Goal: Transaction & Acquisition: Purchase product/service

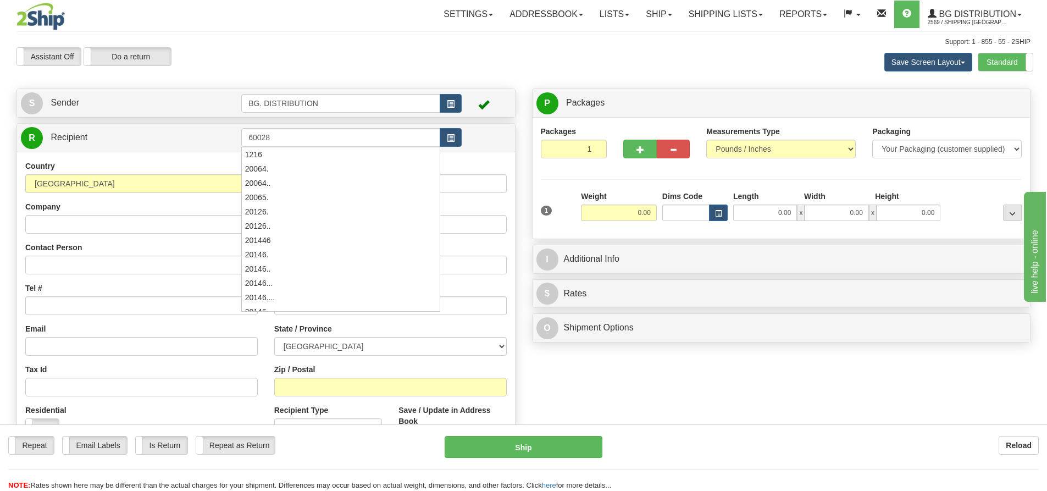
type input "60028"
click button "Delete" at bounding box center [0, 0] width 0 height 0
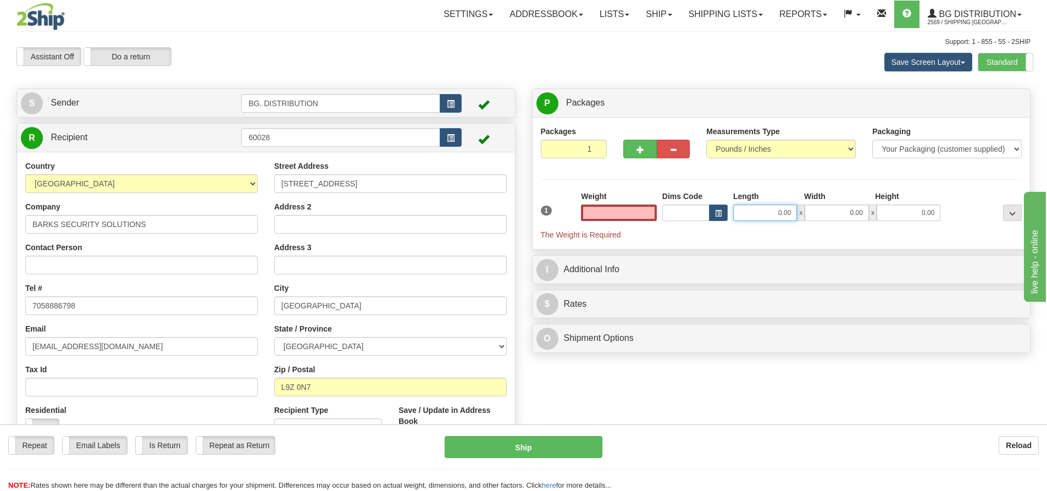
type input "0.00"
click at [790, 208] on input "0.00" at bounding box center [765, 212] width 64 height 16
type input "13.00"
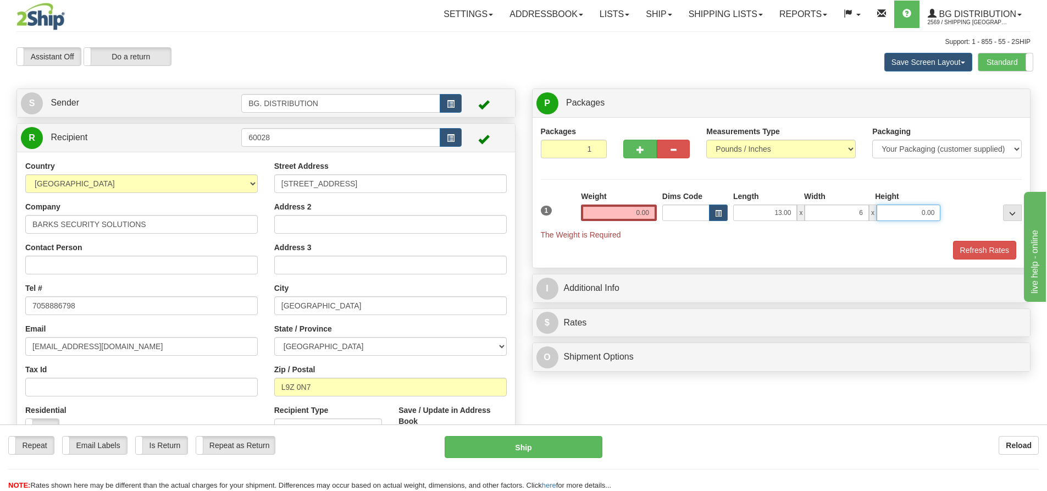
type input "6.00"
type input "5.00"
click at [621, 211] on input "0.00" at bounding box center [619, 212] width 76 height 16
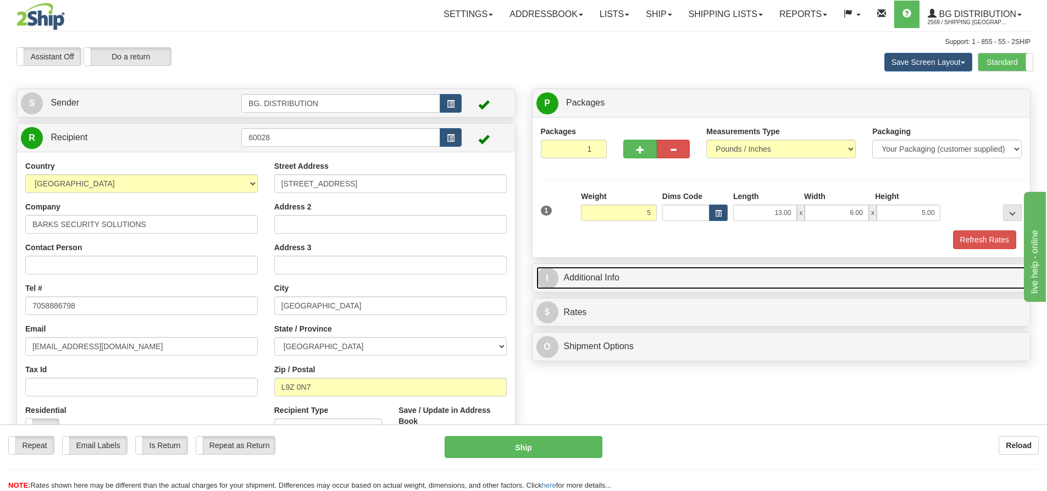
type input "5.00"
click at [553, 281] on span "I" at bounding box center [547, 278] width 22 height 22
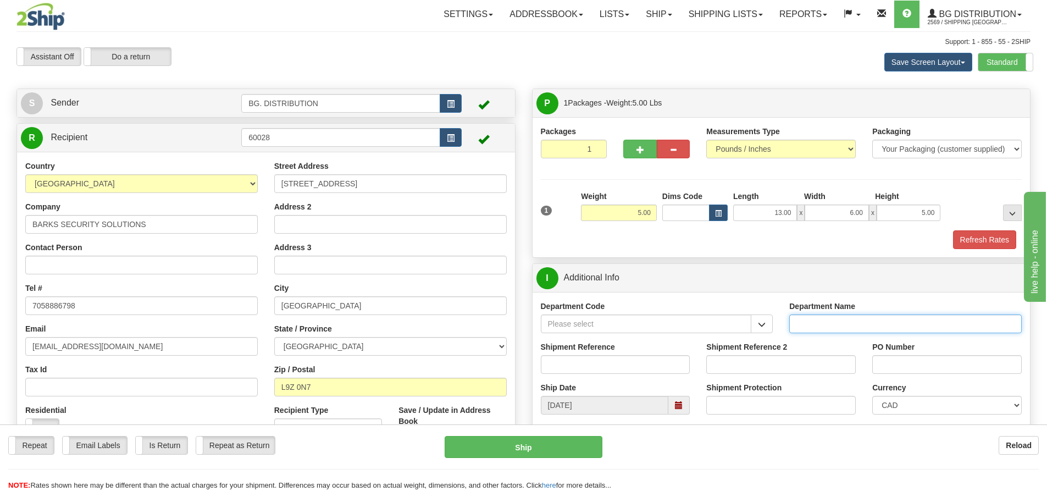
drag, startPoint x: 844, startPoint y: 323, endPoint x: 847, endPoint y: 298, distance: 24.9
click at [839, 319] on input "Department Name" at bounding box center [905, 323] width 232 height 19
type input "."
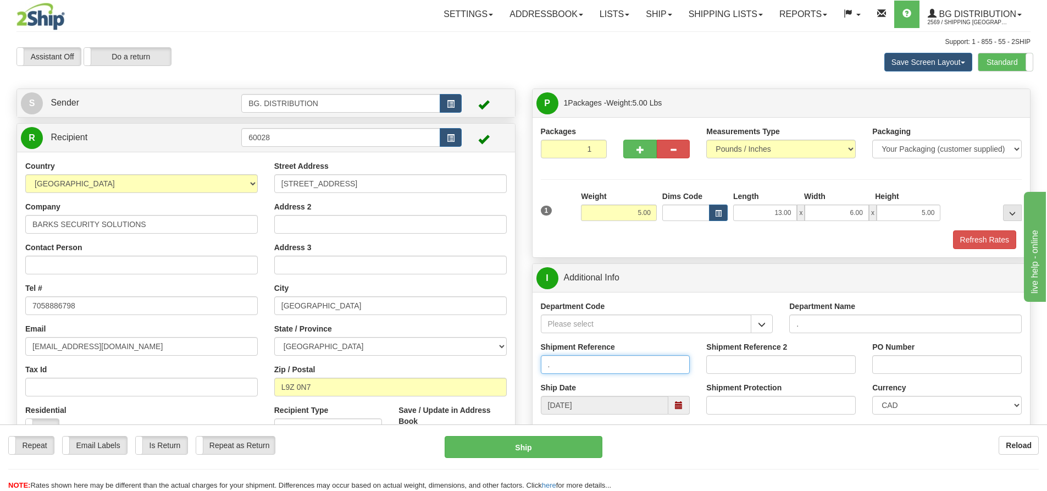
type input "."
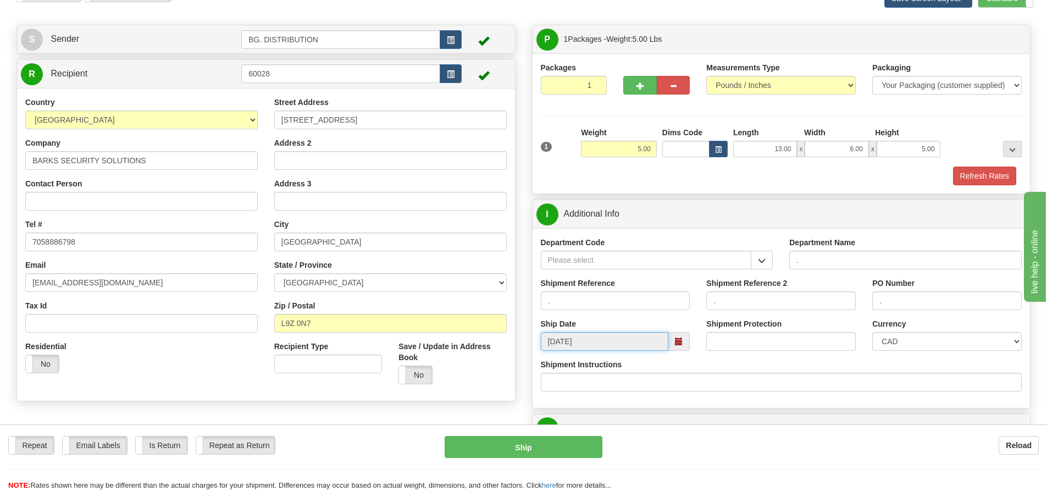
scroll to position [165, 0]
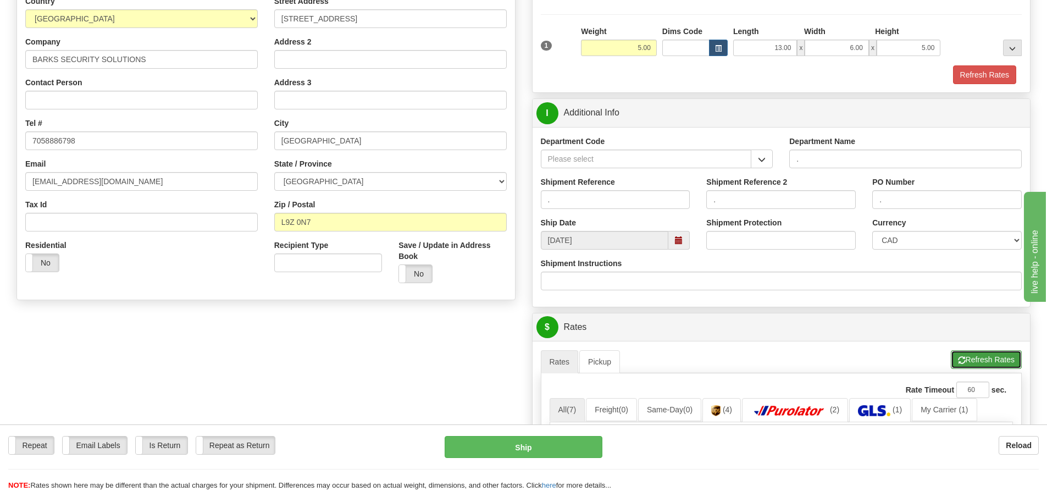
click at [984, 356] on button "Refresh Rates" at bounding box center [986, 359] width 71 height 19
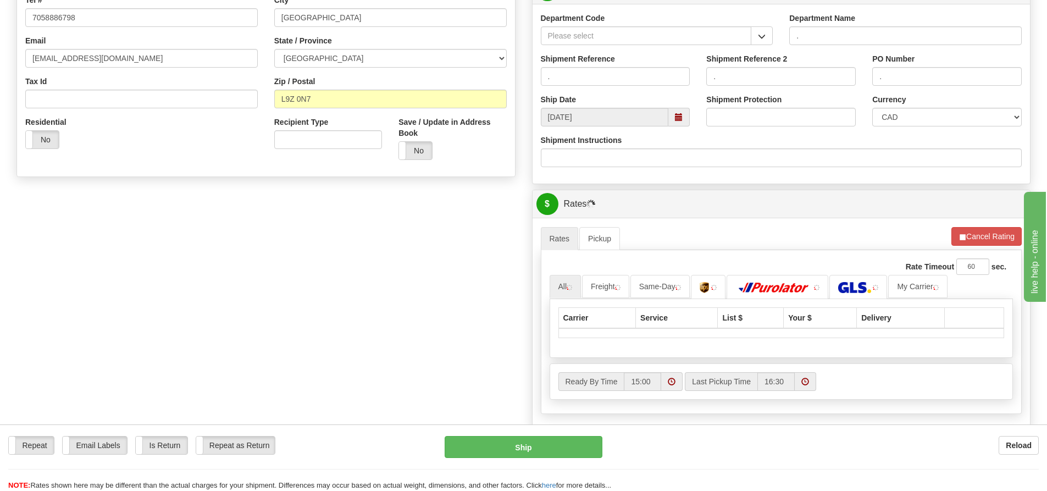
scroll to position [495, 0]
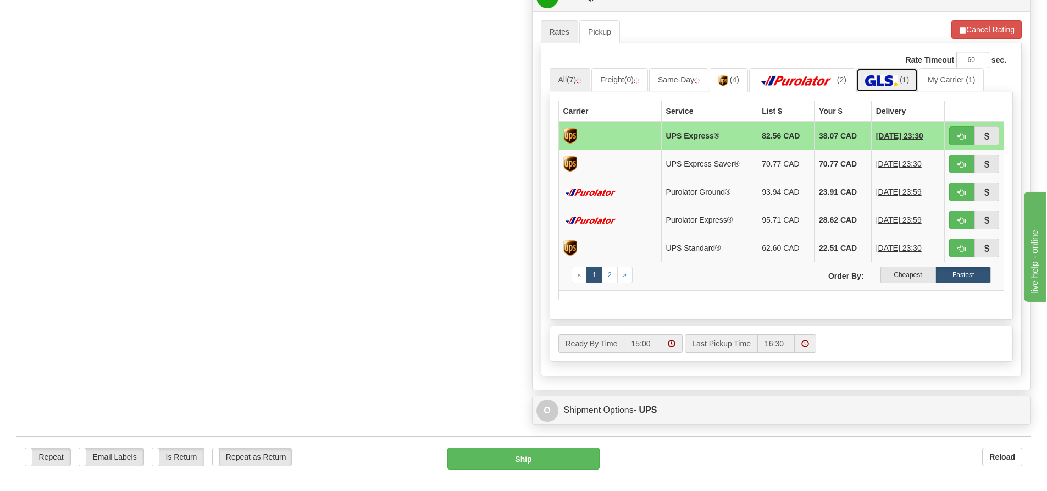
click at [894, 86] on img at bounding box center [881, 80] width 32 height 11
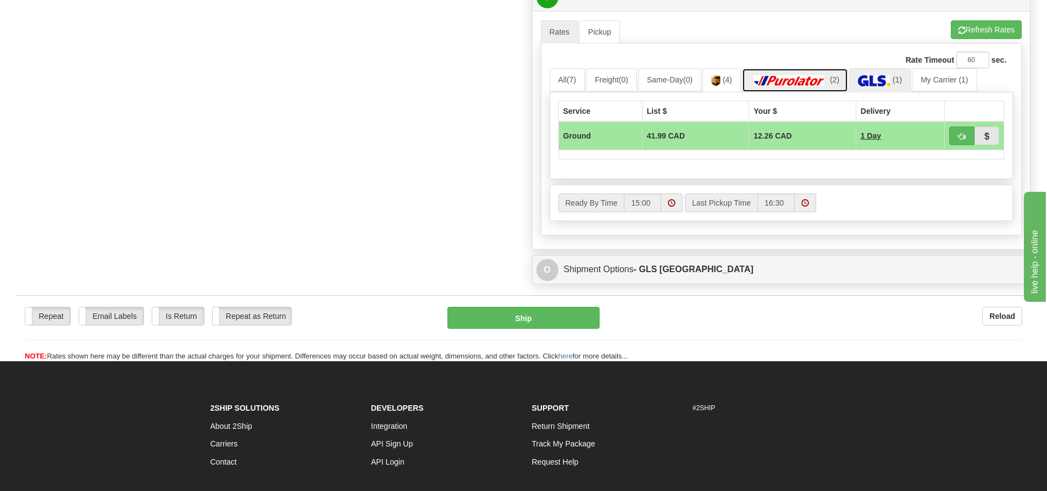
click at [821, 79] on img at bounding box center [789, 80] width 77 height 11
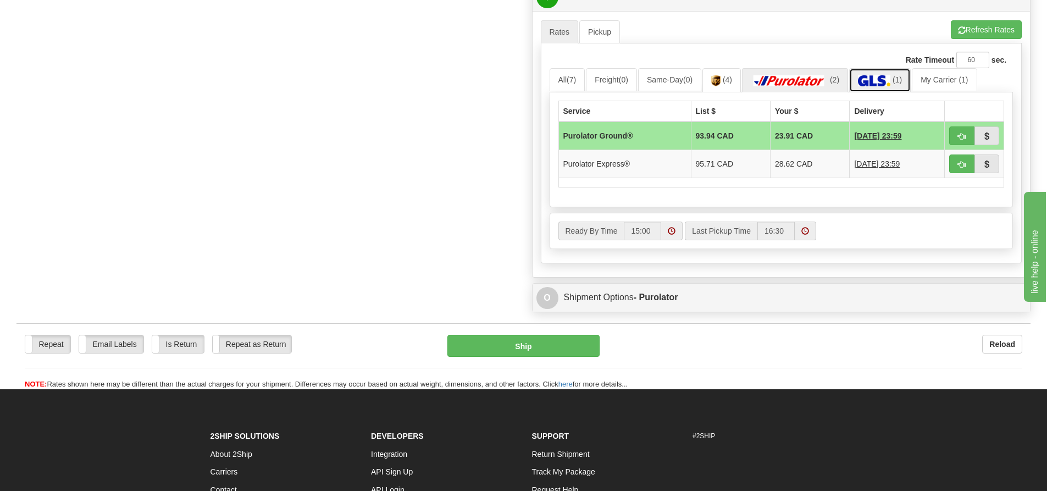
click at [877, 77] on img at bounding box center [874, 80] width 32 height 11
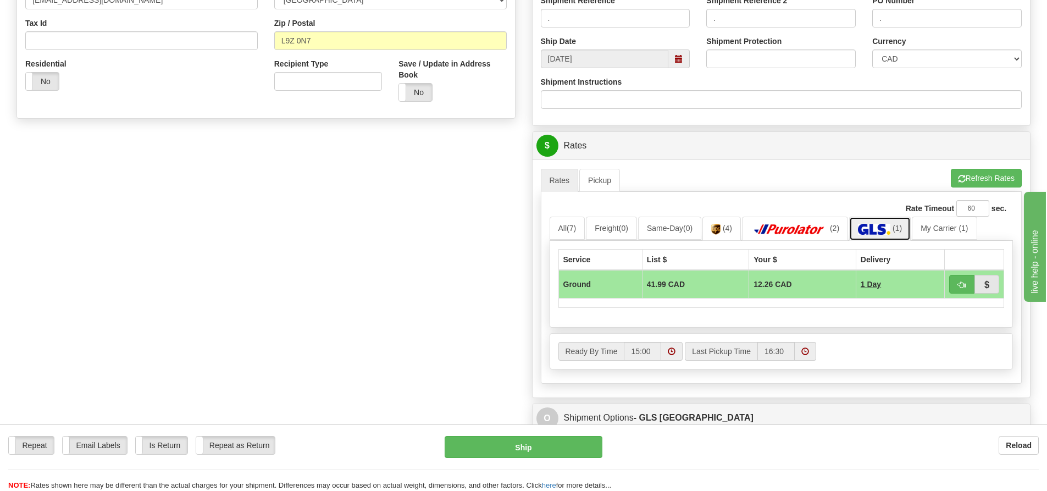
scroll to position [275, 0]
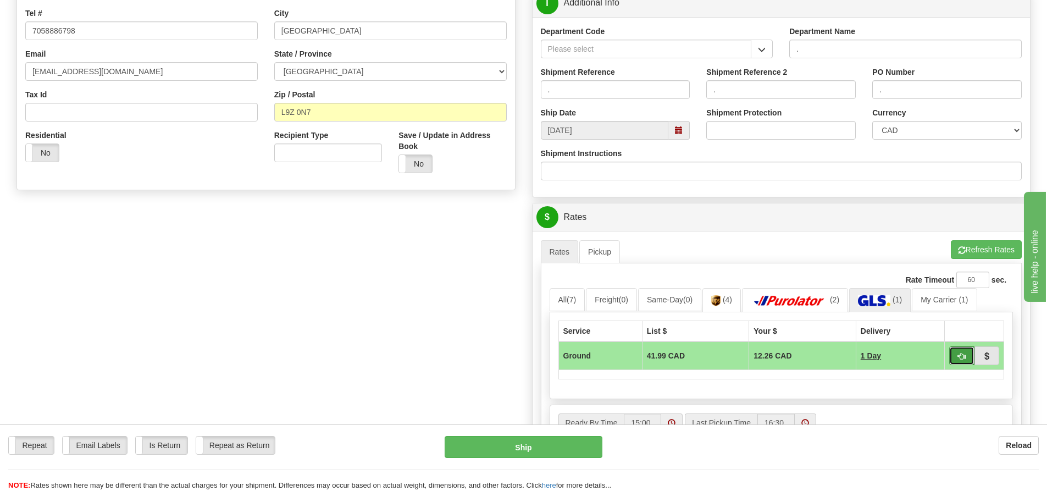
click at [955, 352] on button "button" at bounding box center [961, 355] width 25 height 19
type input "1"
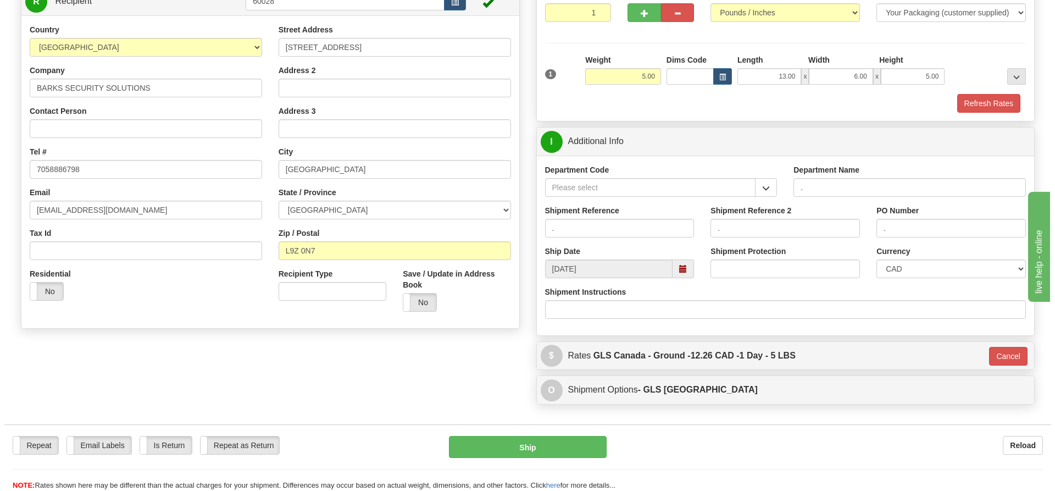
scroll to position [110, 0]
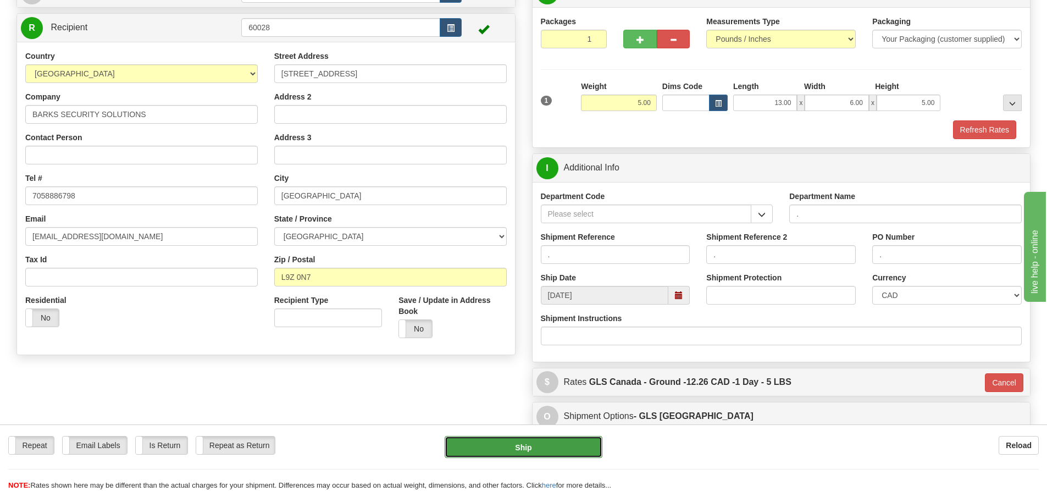
click at [572, 446] on button "Ship" at bounding box center [524, 447] width 158 height 22
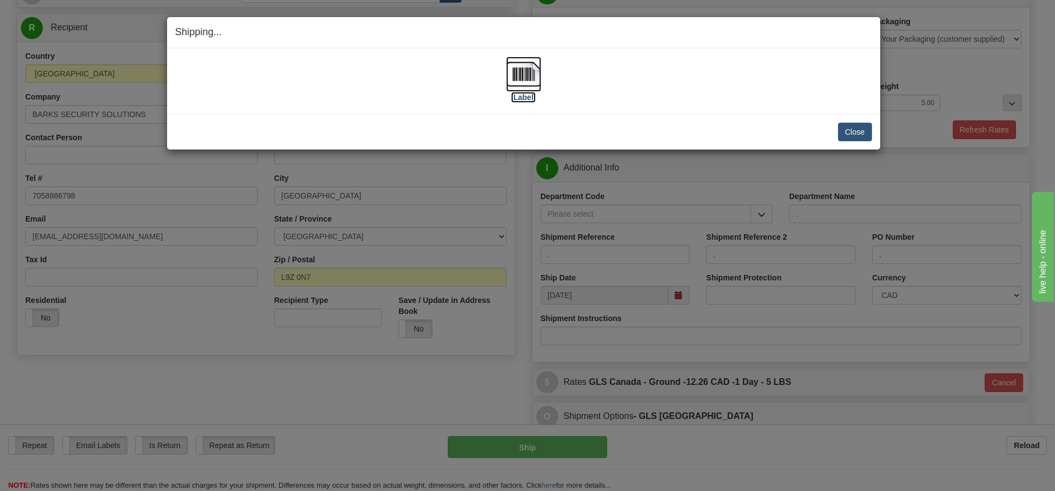
click at [518, 95] on label "[Label]" at bounding box center [523, 97] width 25 height 11
click at [841, 134] on button "Close" at bounding box center [855, 132] width 34 height 19
